Goal: Transaction & Acquisition: Purchase product/service

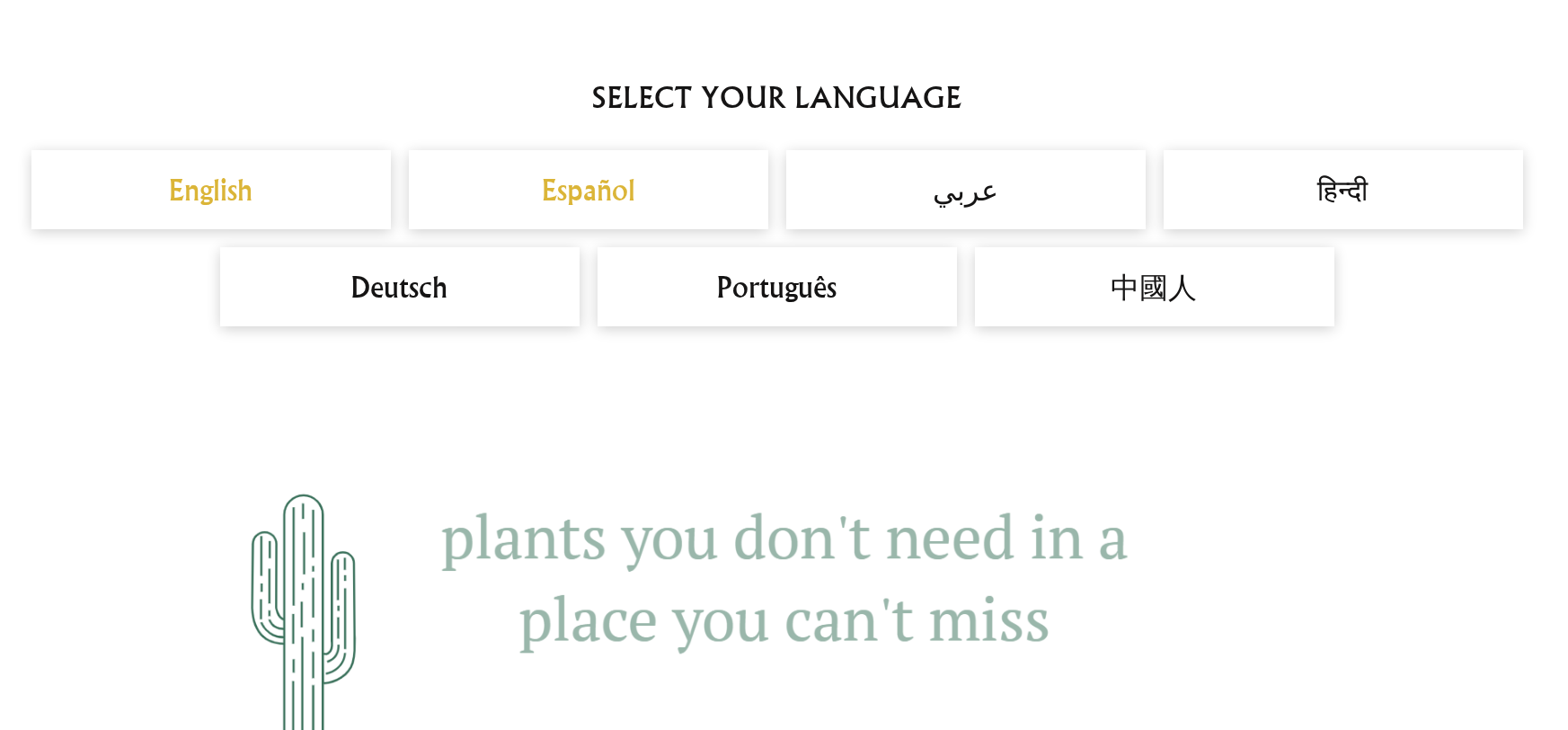
scroll to position [1685, 0]
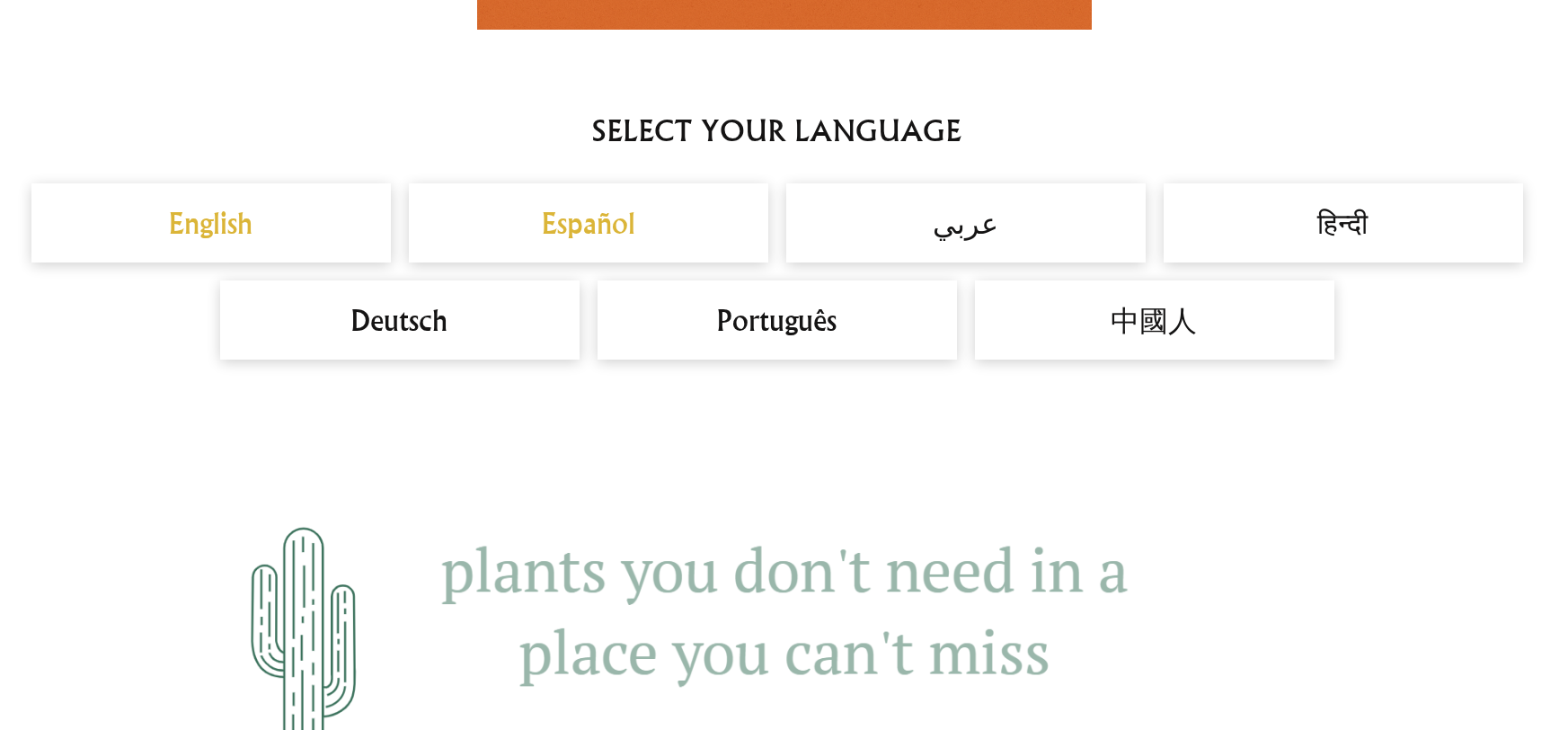
click at [237, 221] on h2 "English" at bounding box center [211, 223] width 324 height 44
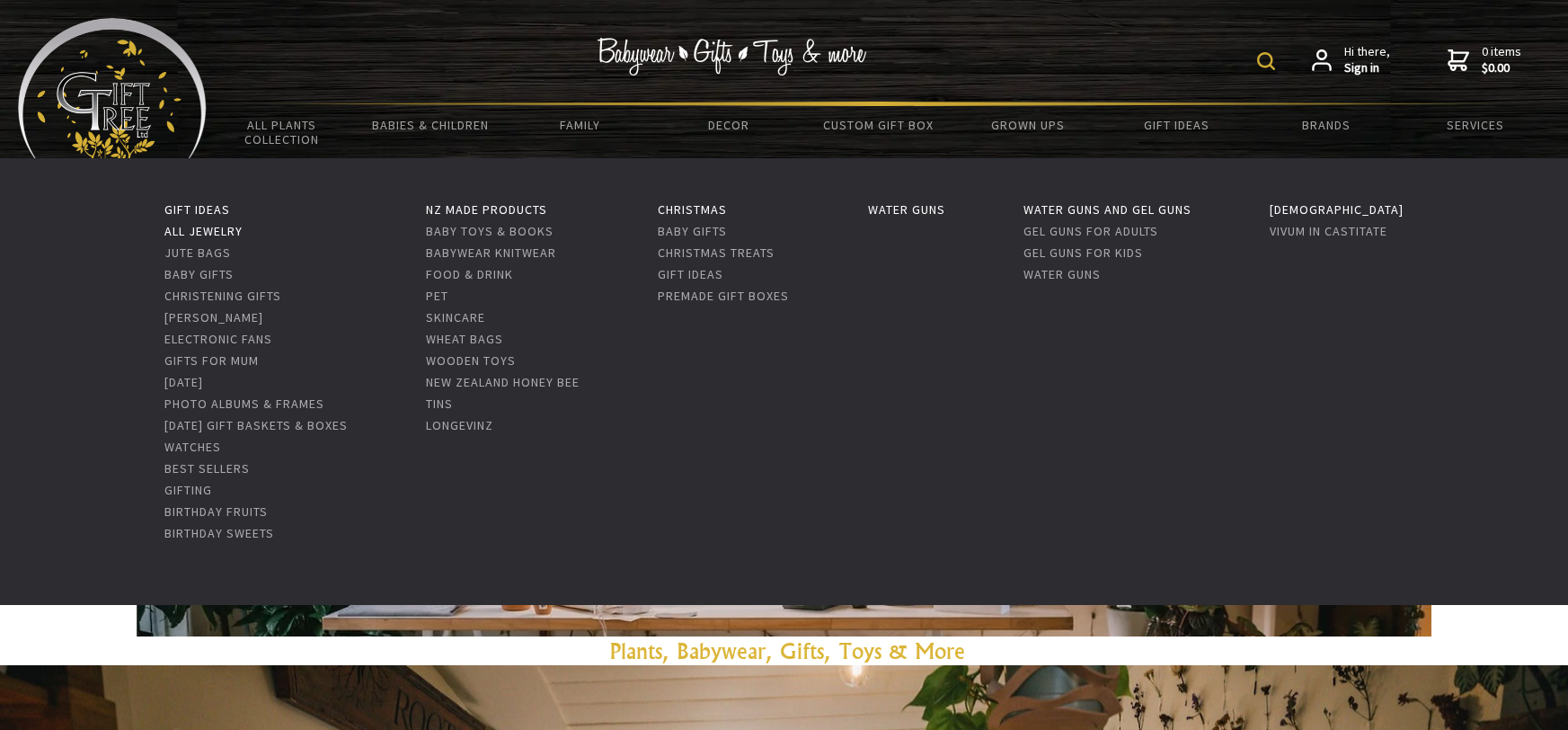
click at [178, 229] on link "All Jewelry" at bounding box center [204, 231] width 78 height 16
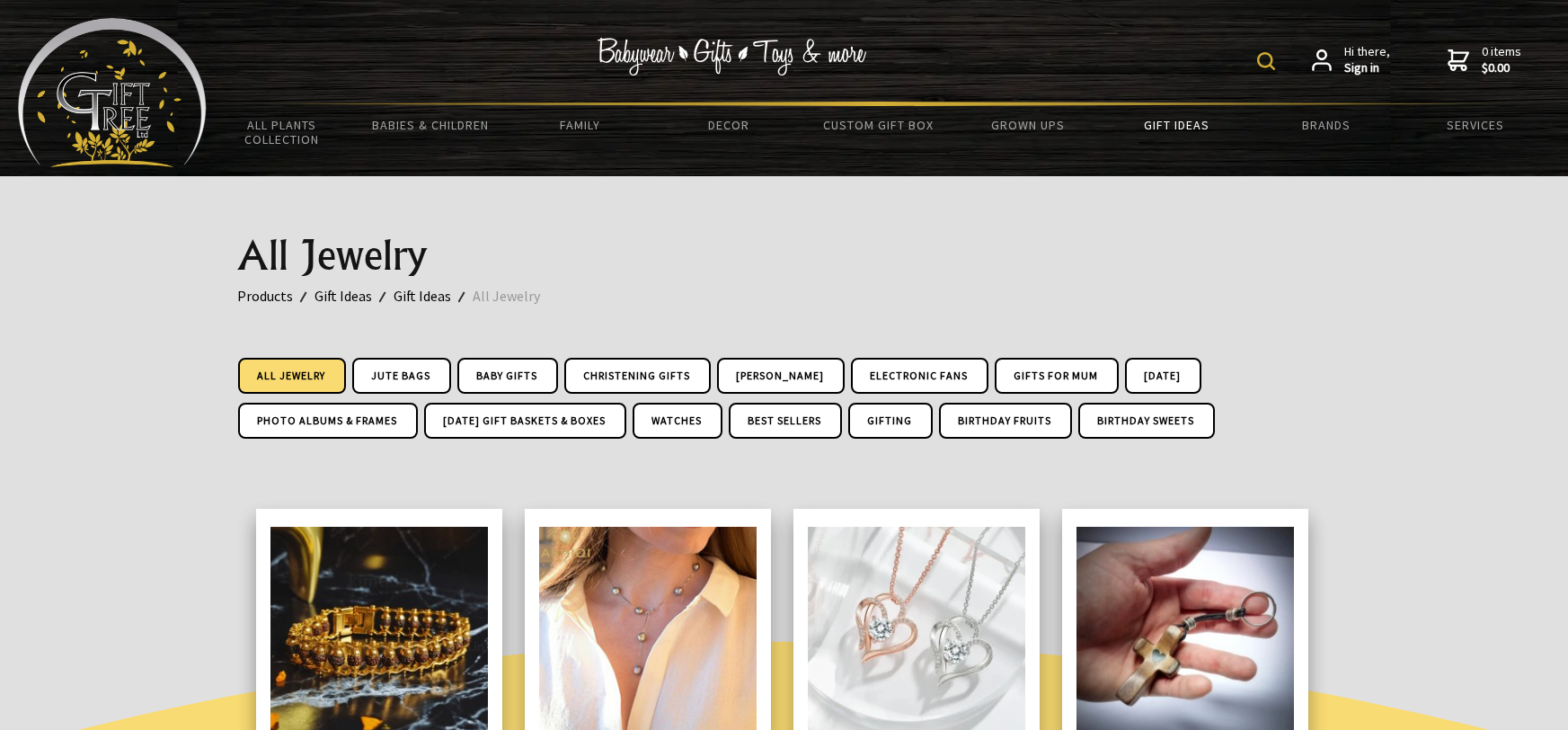
click at [1282, 55] on form at bounding box center [1270, 59] width 26 height 31
click at [1248, 56] on div "Hi there, Sign in 0 items $0.00" at bounding box center [878, 60] width 1343 height 83
click at [1257, 56] on div "Hi there, Sign in 0 items $0.00" at bounding box center [878, 60] width 1343 height 83
click at [1267, 61] on img at bounding box center [1266, 61] width 18 height 18
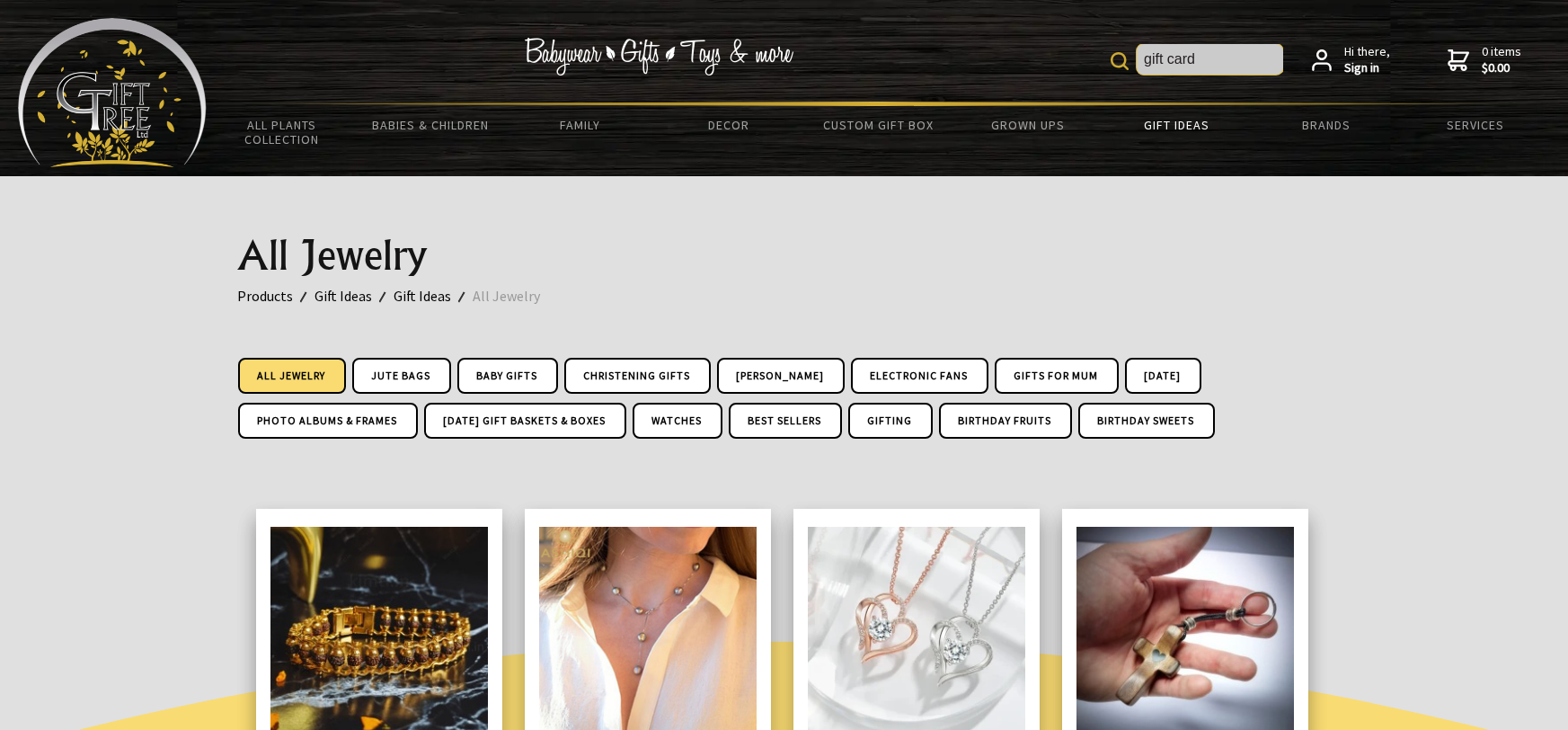
type input "gift card"
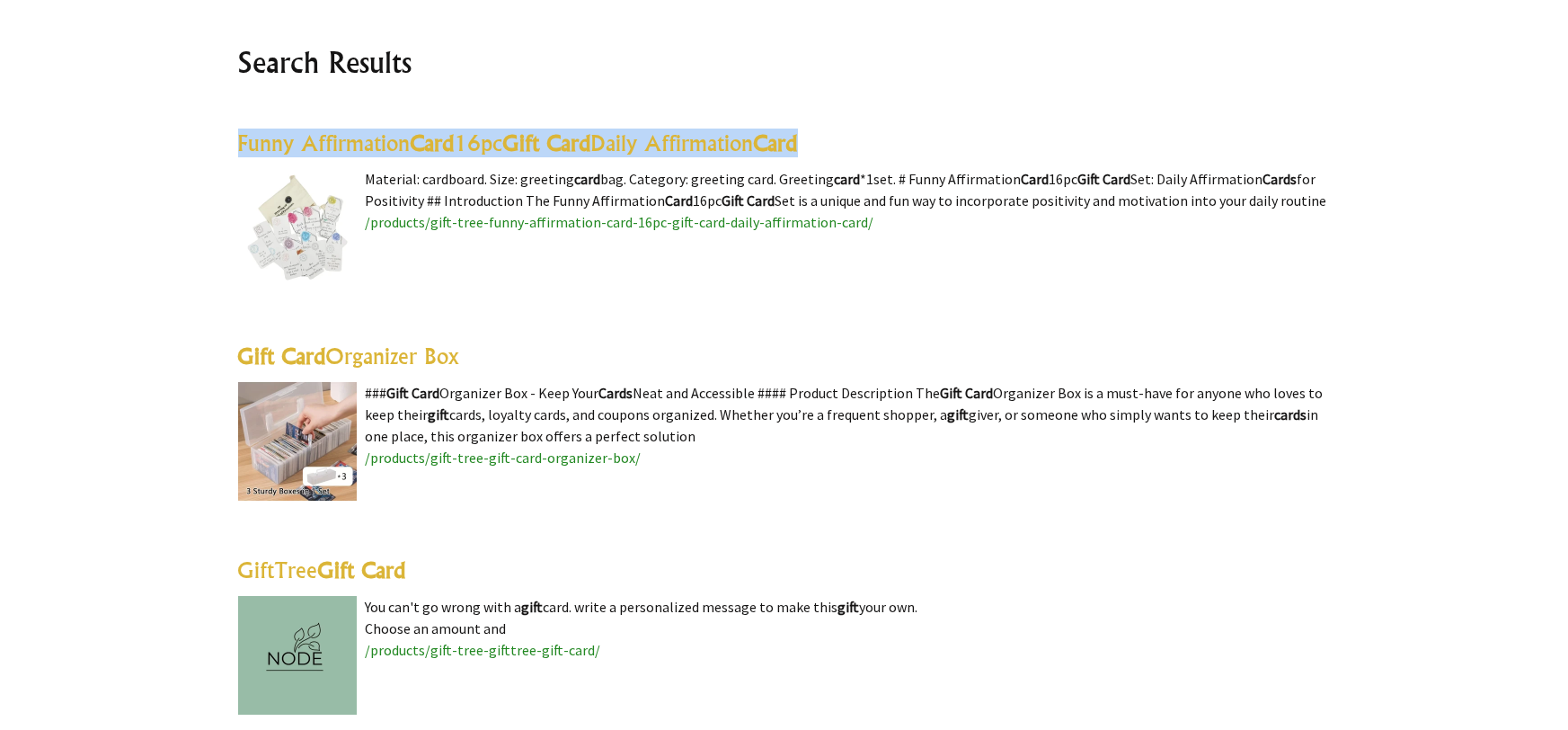
scroll to position [663, 0]
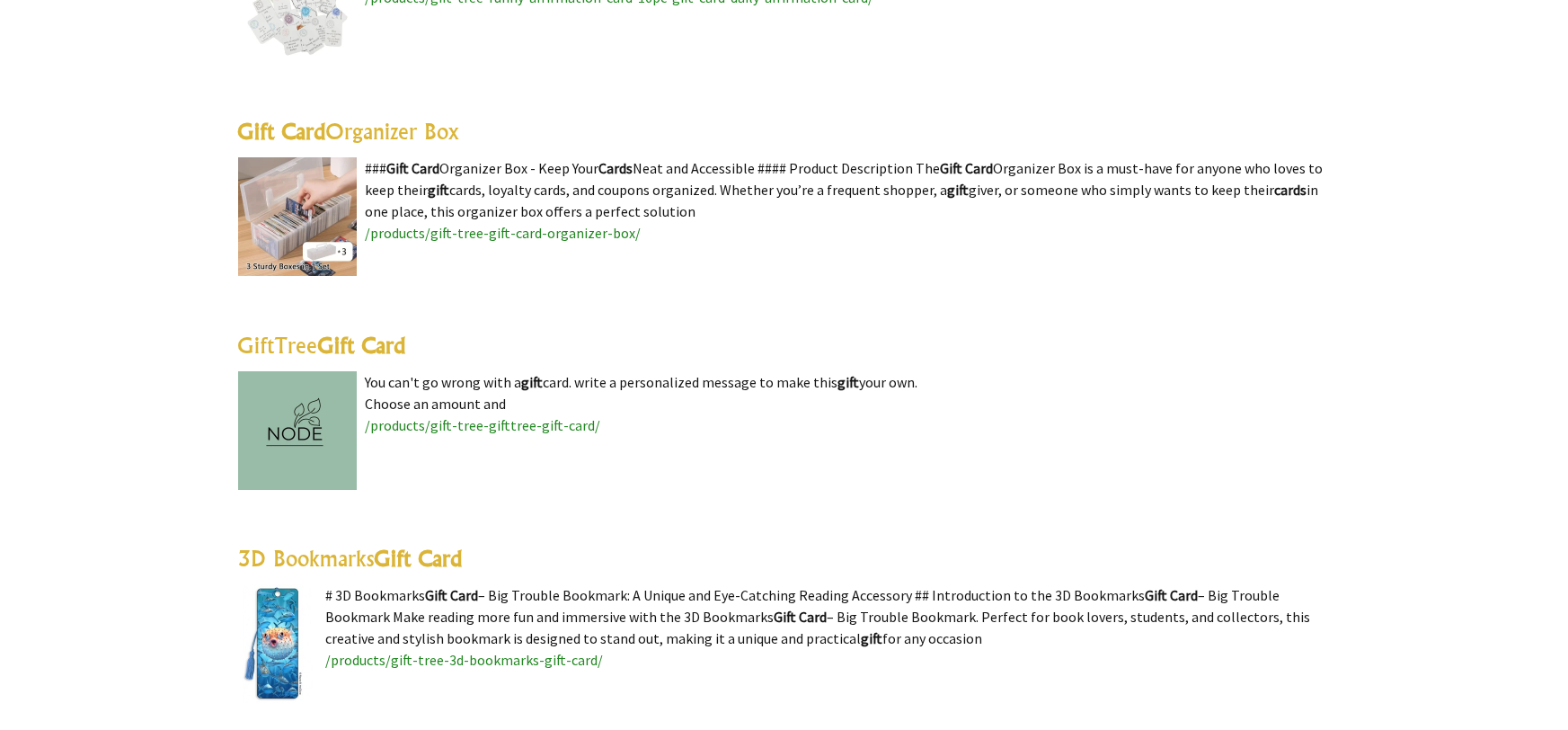
click at [395, 348] on highlight "Gift Card" at bounding box center [361, 345] width 88 height 27
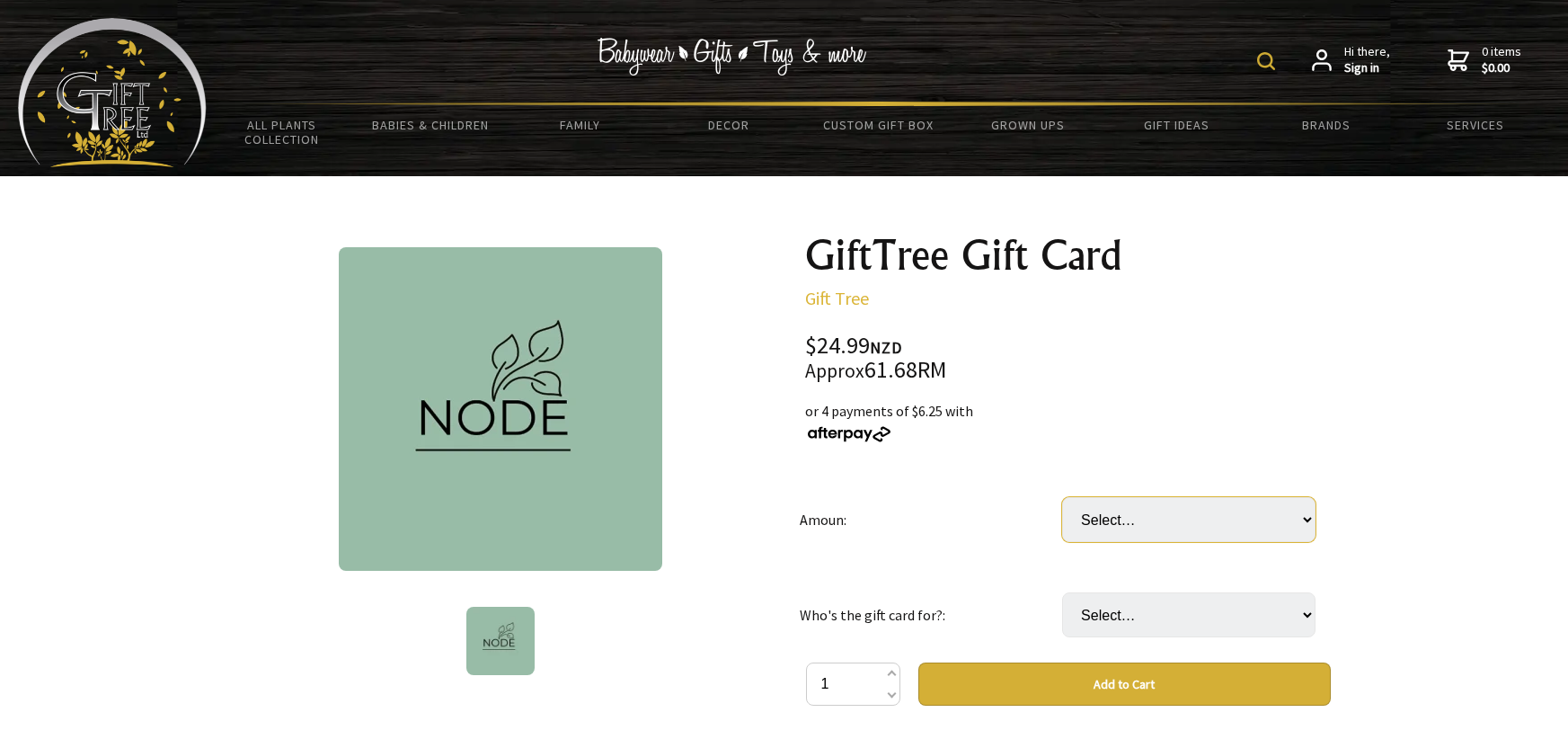
click at [1251, 523] on select "Select… 24.99 49.99 (+ $24.99) 74.99 (+ $49.99) 99.99 (+ $74.99) 149.99 (+ $124…" at bounding box center [1189, 520] width 254 height 45
